Goal: Task Accomplishment & Management: Manage account settings

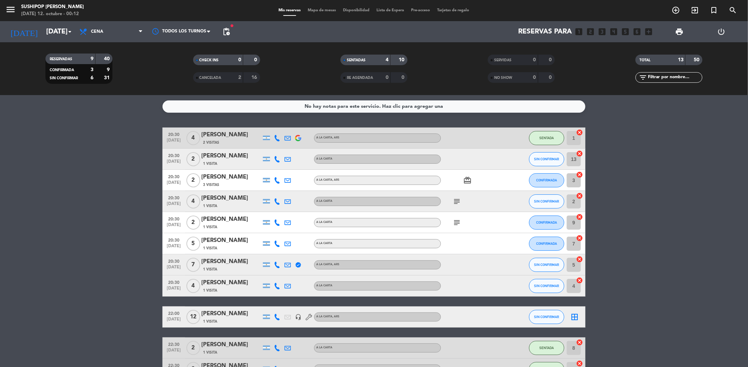
click at [461, 200] on icon "subject" at bounding box center [457, 201] width 8 height 8
click at [460, 217] on div "No" at bounding box center [457, 213] width 7 height 7
click at [453, 227] on div "subject" at bounding box center [472, 222] width 63 height 21
click at [449, 219] on div "subject" at bounding box center [472, 222] width 63 height 21
click at [454, 219] on icon "subject" at bounding box center [457, 223] width 8 height 8
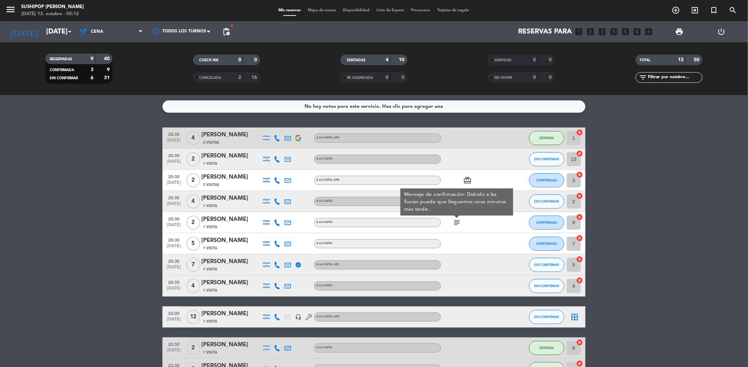
click at [484, 232] on div "subject Mensaje de confirmación: Debido a las lluvias puede que lleguemos unos …" at bounding box center [472, 222] width 63 height 21
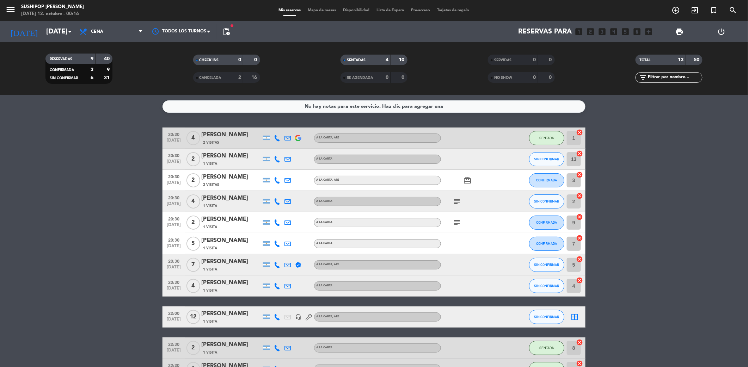
click at [381, 209] on div "20:30 [DATE] 4 [PERSON_NAME] 1 Visita A LA CARTA subject SIN CONFIRMAR 2 cancel" at bounding box center [373, 201] width 423 height 21
click at [384, 201] on div "A LA CARTA" at bounding box center [377, 201] width 127 height 9
click at [43, 30] on input "[DATE]" at bounding box center [88, 31] width 90 height 15
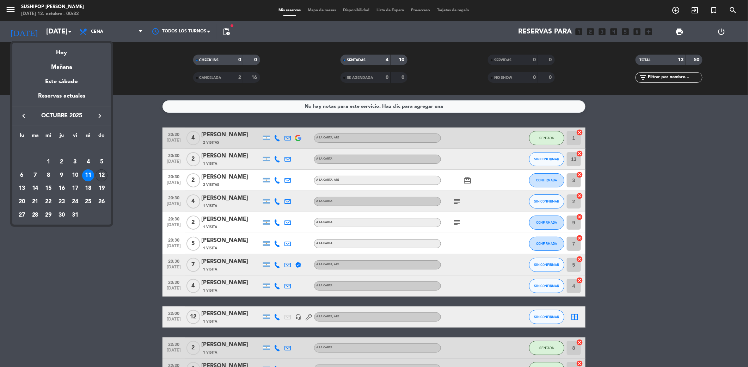
click at [99, 177] on div "12" at bounding box center [102, 176] width 12 height 12
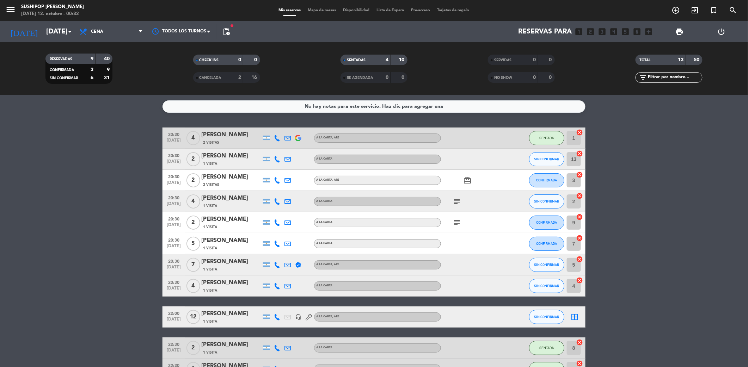
type input "[DATE]"
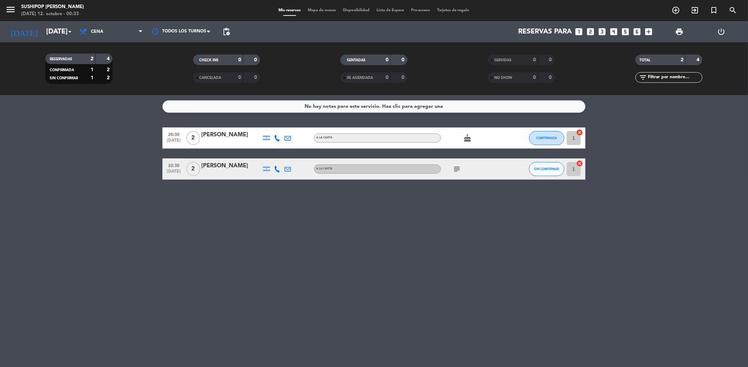
click at [227, 36] on span "pending_actions" at bounding box center [226, 32] width 14 height 14
click at [221, 25] on span "pending_actions" at bounding box center [226, 32] width 14 height 14
click at [226, 34] on span "pending_actions" at bounding box center [226, 31] width 8 height 8
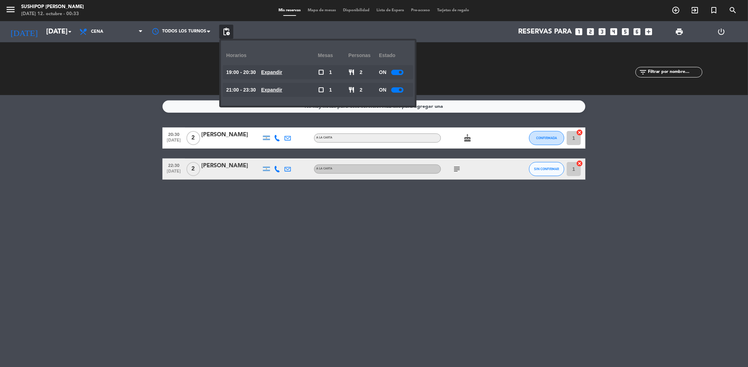
click at [400, 74] on div at bounding box center [397, 72] width 12 height 5
click at [398, 88] on div at bounding box center [397, 89] width 12 height 5
click at [398, 92] on div at bounding box center [397, 89] width 12 height 5
click at [465, 217] on div "No hay notas para este servicio. Haz clic para agregar una 20:30 [DATE] 2 [PERS…" at bounding box center [374, 231] width 748 height 272
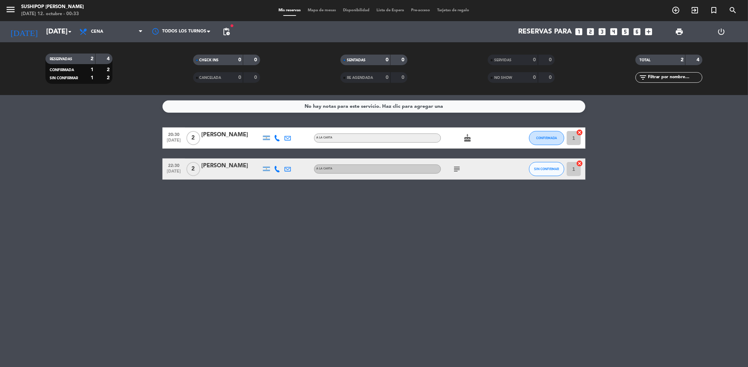
click at [455, 167] on icon "subject" at bounding box center [457, 169] width 8 height 8
click at [494, 247] on div "No hay notas para este servicio. Haz clic para agregar una 20:30 [DATE] 2 [PERS…" at bounding box center [374, 231] width 748 height 272
click at [748, 150] on html "close × Sushipop Izakaya - [PERSON_NAME] × chrome_reader_mode Listado de Reserv…" at bounding box center [374, 183] width 748 height 367
